Goal: Task Accomplishment & Management: Complete application form

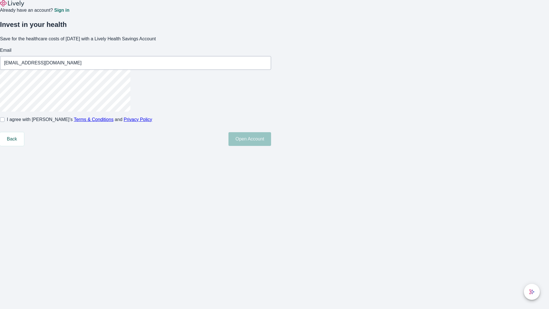
click at [5, 122] on input "I agree with Lively’s Terms & Conditions and Privacy Policy" at bounding box center [2, 119] width 5 height 5
checkbox input "true"
click at [271, 146] on button "Open Account" at bounding box center [249, 139] width 43 height 14
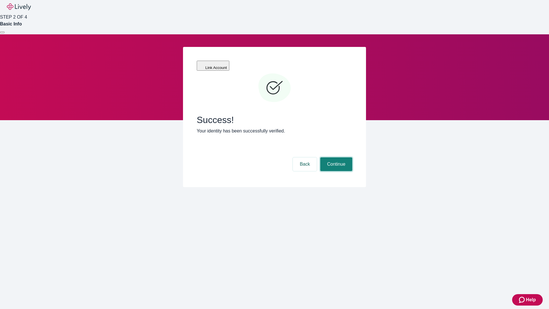
click at [335, 157] on button "Continue" at bounding box center [336, 164] width 32 height 14
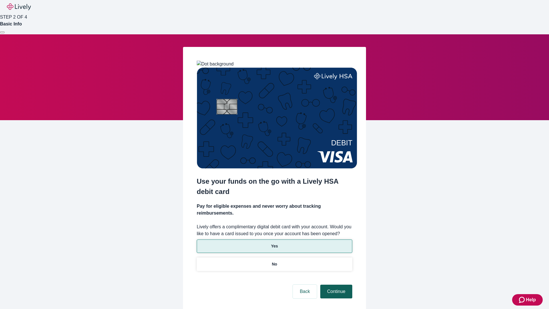
click at [274, 243] on p "Yes" at bounding box center [274, 246] width 7 height 6
click at [335, 284] on button "Continue" at bounding box center [336, 291] width 32 height 14
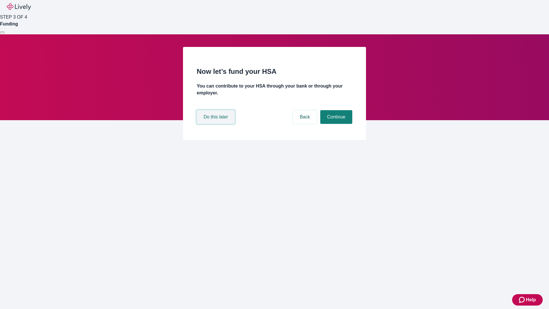
click at [216, 124] on button "Do this later" at bounding box center [216, 117] width 38 height 14
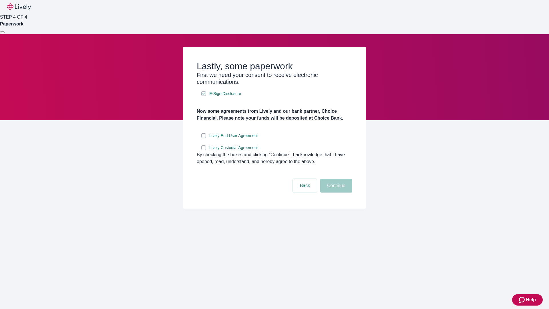
click at [204, 138] on input "Lively End User Agreement" at bounding box center [203, 135] width 5 height 5
checkbox input "true"
click at [204, 150] on input "Lively Custodial Agreement" at bounding box center [203, 147] width 5 height 5
checkbox input "true"
click at [335, 192] on button "Continue" at bounding box center [336, 186] width 32 height 14
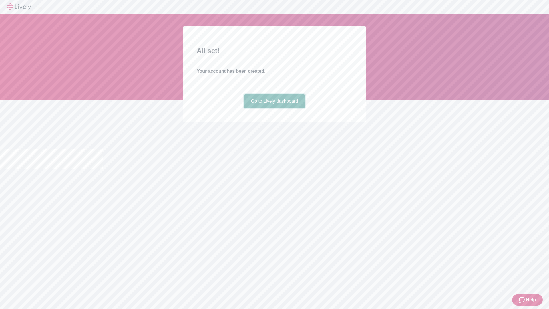
click at [274, 108] on link "Go to Lively dashboard" at bounding box center [274, 101] width 61 height 14
